Goal: Information Seeking & Learning: Learn about a topic

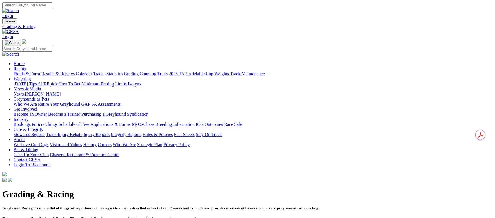
click at [40, 71] on link "Fields & Form" at bounding box center [27, 73] width 26 height 5
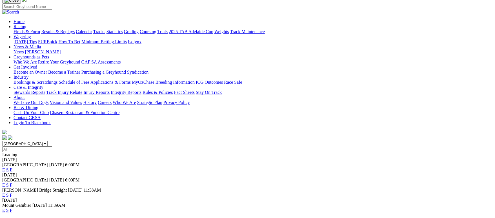
scroll to position [42, 0]
click at [12, 208] on link "F" at bounding box center [11, 210] width 3 height 5
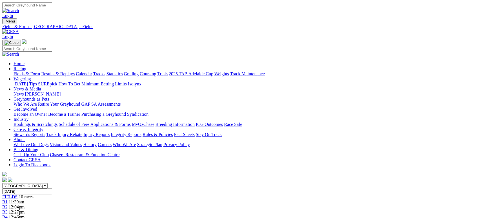
click at [138, 71] on link "Grading" at bounding box center [131, 73] width 15 height 5
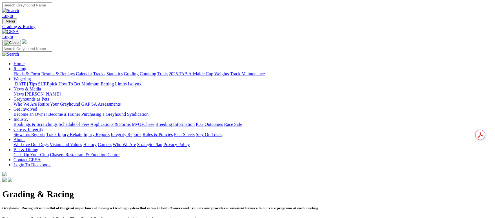
click at [40, 71] on link "Fields & Form" at bounding box center [27, 73] width 26 height 5
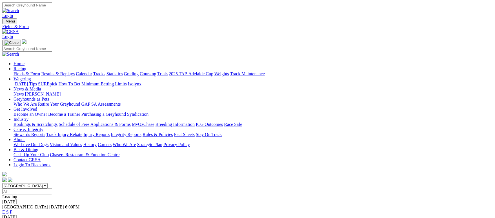
click at [138, 71] on link "Grading" at bounding box center [131, 73] width 15 height 5
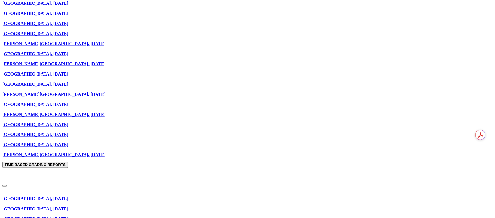
scroll to position [585, 0]
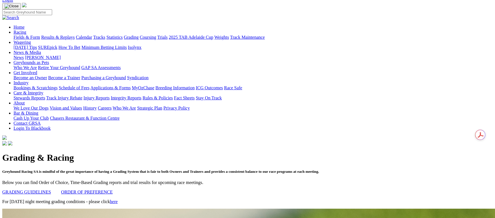
scroll to position [0, 0]
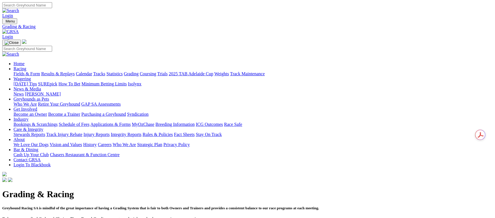
click at [40, 71] on link "Fields & Form" at bounding box center [27, 73] width 26 height 5
